Goal: Task Accomplishment & Management: Manage account settings

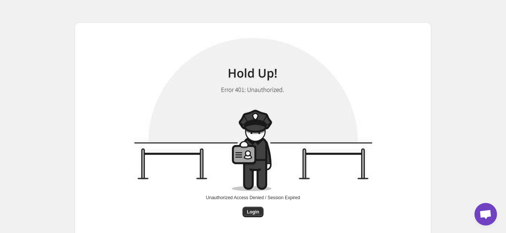
scroll to position [17, 0]
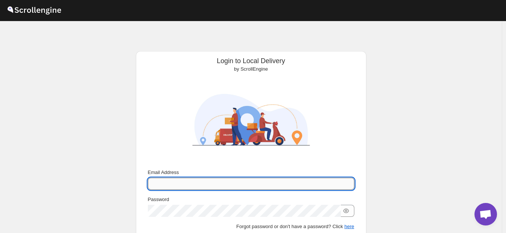
click at [213, 187] on input "Email Address" at bounding box center [251, 184] width 206 height 12
paste input "[EMAIL_ADDRESS][DOMAIN_NAME]"
type input "[EMAIL_ADDRESS][DOMAIN_NAME]"
click at [123, 182] on div "Login to Local Delivery by ScrollEngine Submit Email Address [EMAIL_ADDRESS][DO…" at bounding box center [251, 159] width 502 height 277
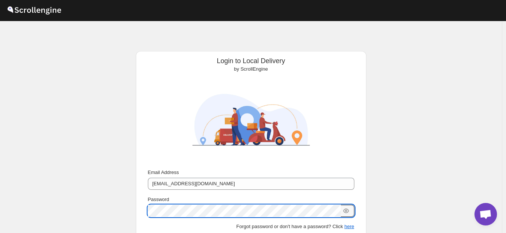
click at [148, 51] on button "Submit" at bounding box center [158, 55] width 21 height 8
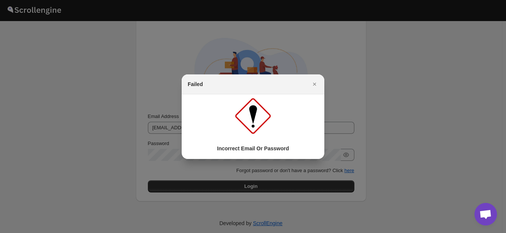
scroll to position [65, 0]
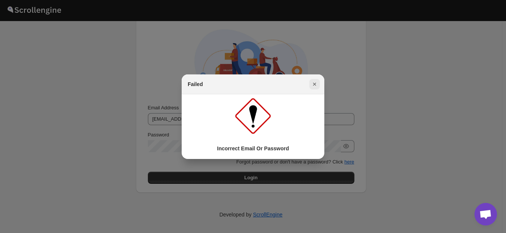
click at [317, 84] on icon "Close" at bounding box center [315, 84] width 8 height 8
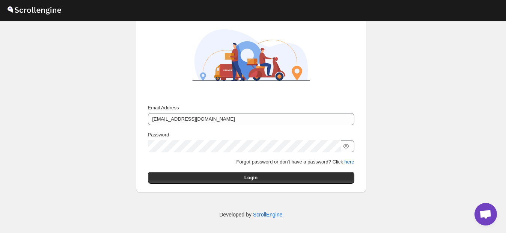
scroll to position [0, 0]
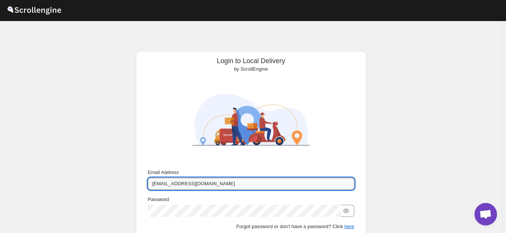
click at [221, 188] on input "[EMAIL_ADDRESS][DOMAIN_NAME]" at bounding box center [251, 184] width 206 height 12
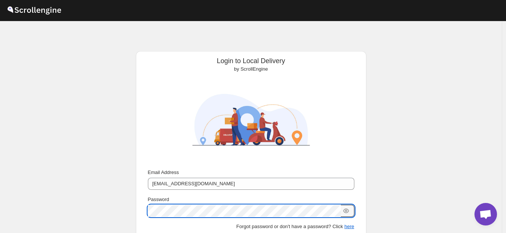
click at [352, 210] on div at bounding box center [251, 211] width 206 height 12
click at [351, 210] on div at bounding box center [251, 211] width 206 height 12
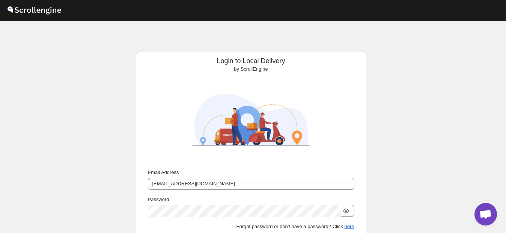
click at [350, 210] on icon "button" at bounding box center [346, 211] width 8 height 8
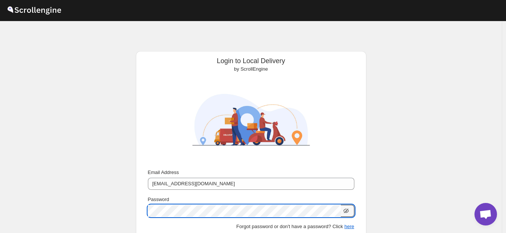
click at [346, 209] on icon "button" at bounding box center [346, 211] width 8 height 8
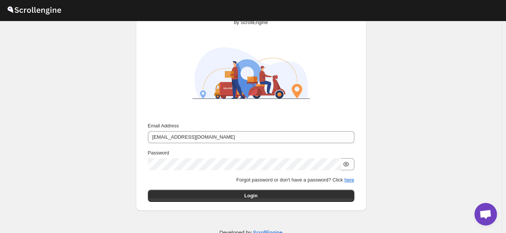
scroll to position [65, 0]
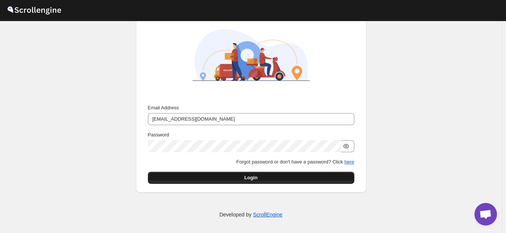
click at [256, 177] on span "Login" at bounding box center [250, 178] width 13 height 8
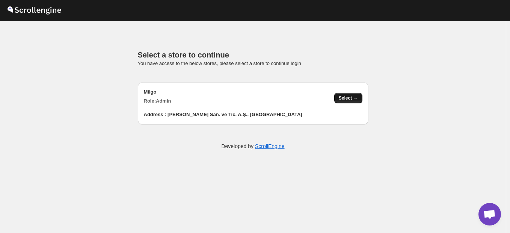
click at [351, 95] on button "Select →" at bounding box center [348, 98] width 28 height 11
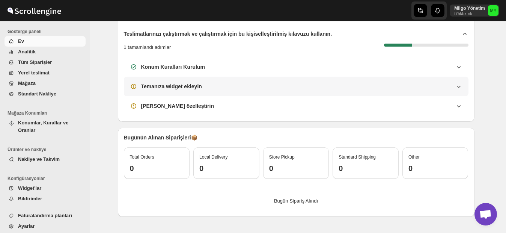
scroll to position [48, 0]
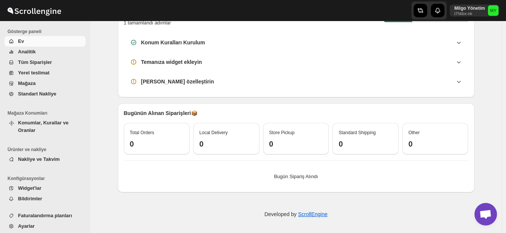
click at [28, 52] on span "Analitik" at bounding box center [27, 52] width 18 height 6
